Goal: Check status: Check status

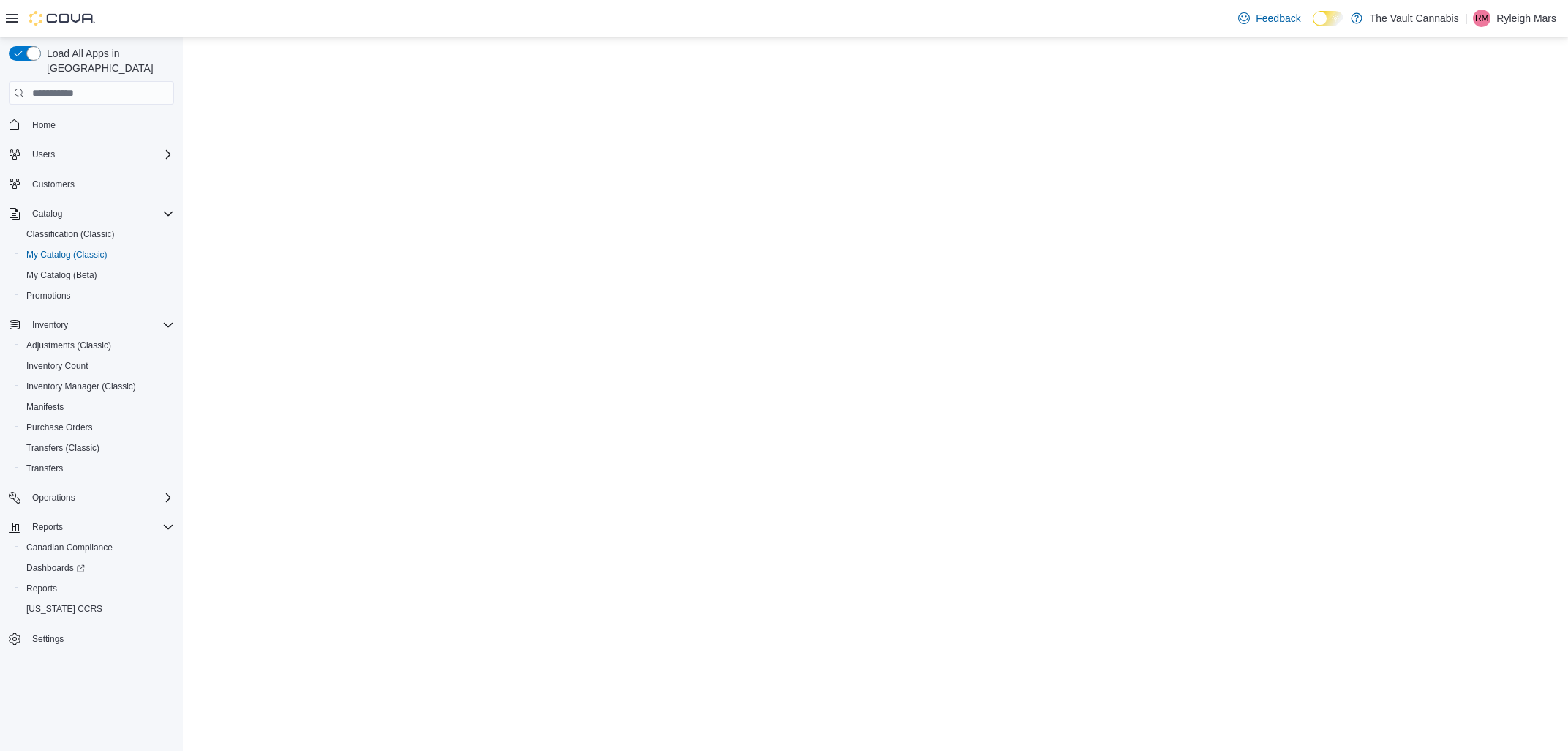
select select "**********"
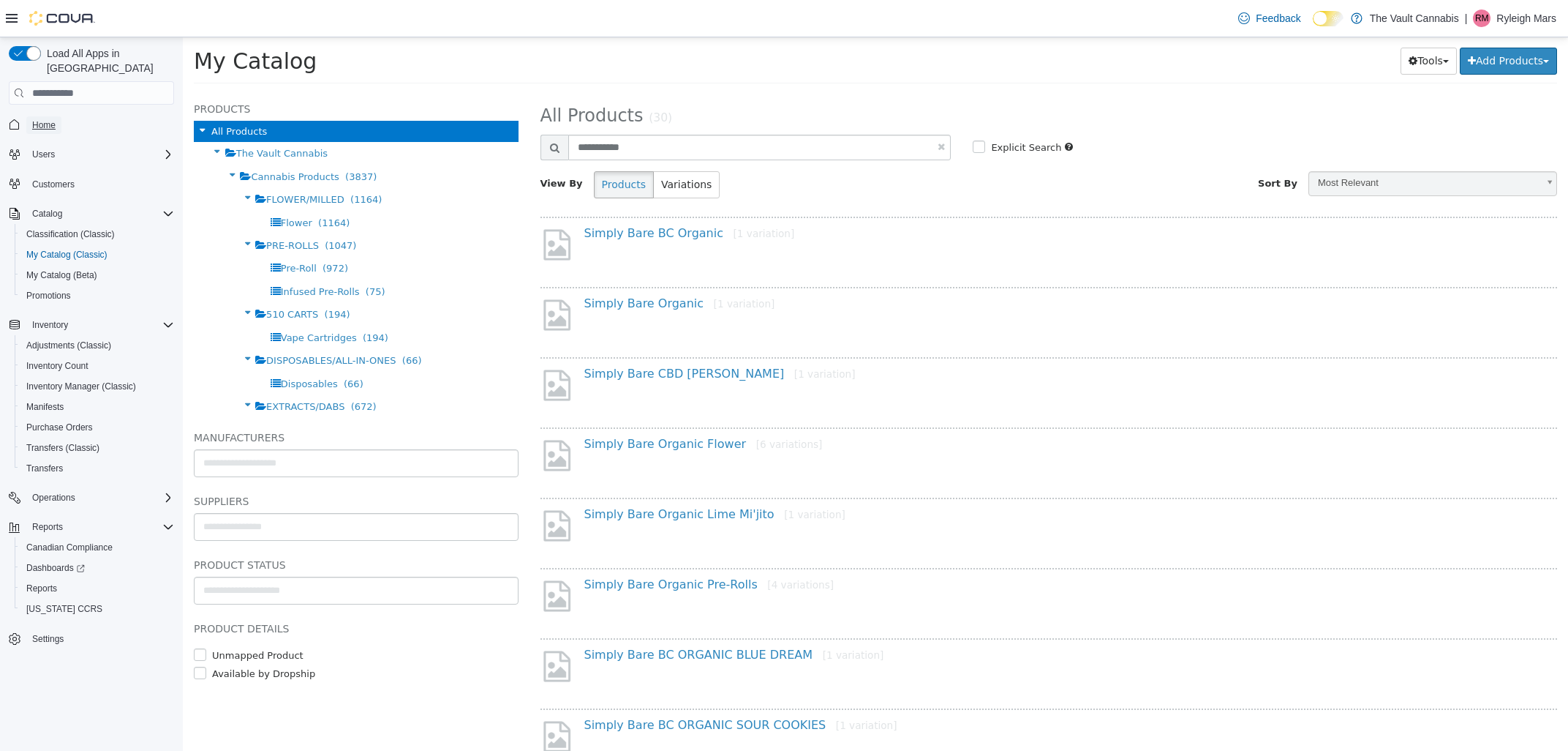
click at [46, 120] on span "Home" at bounding box center [43, 125] width 23 height 12
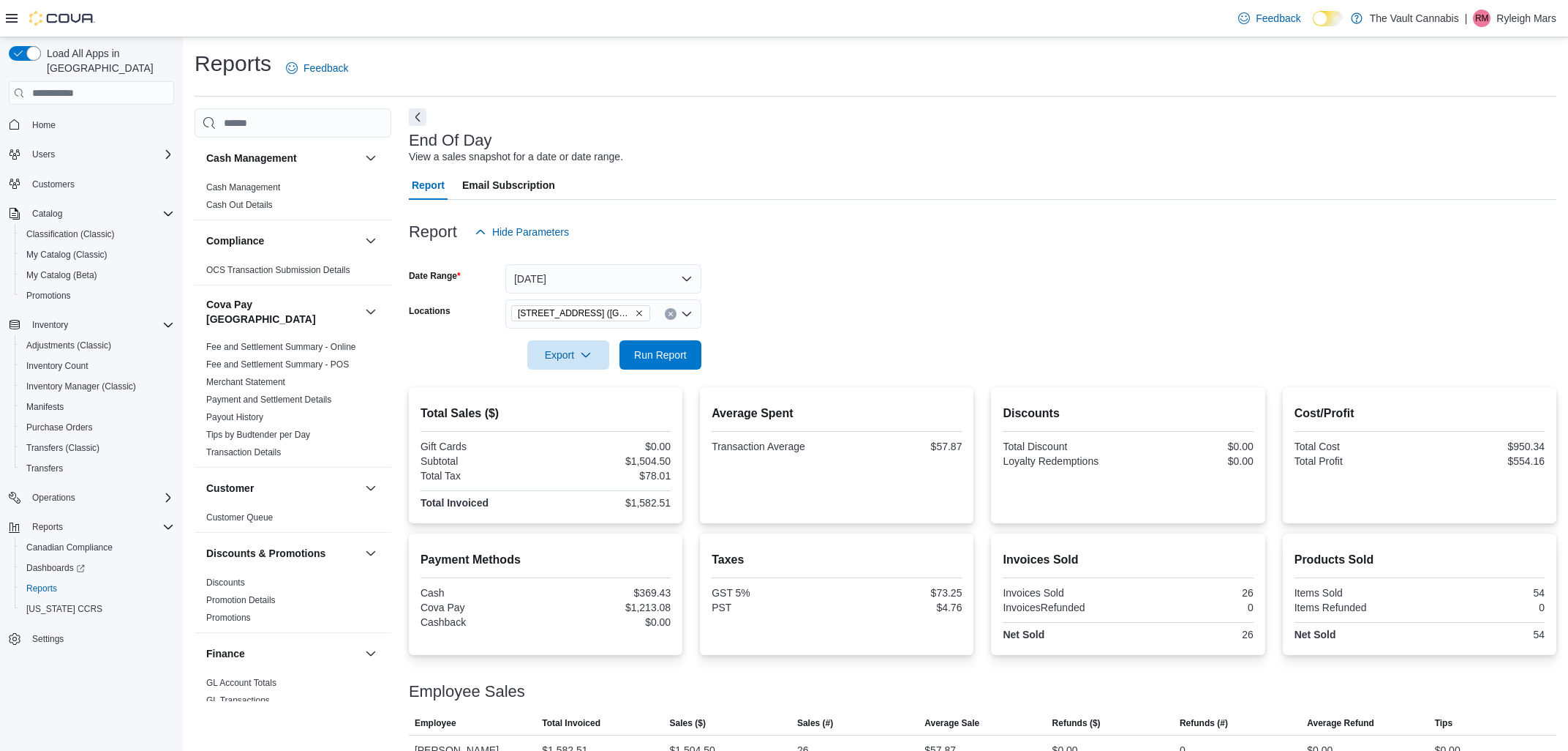
scroll to position [26, 0]
